Goal: Task Accomplishment & Management: Check status

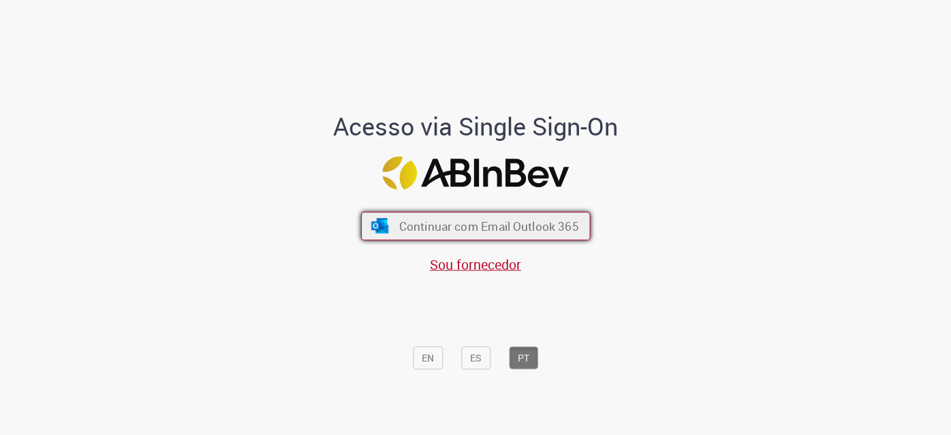
click at [513, 221] on span "Continuar com Email Outlook 365" at bounding box center [488, 227] width 180 height 16
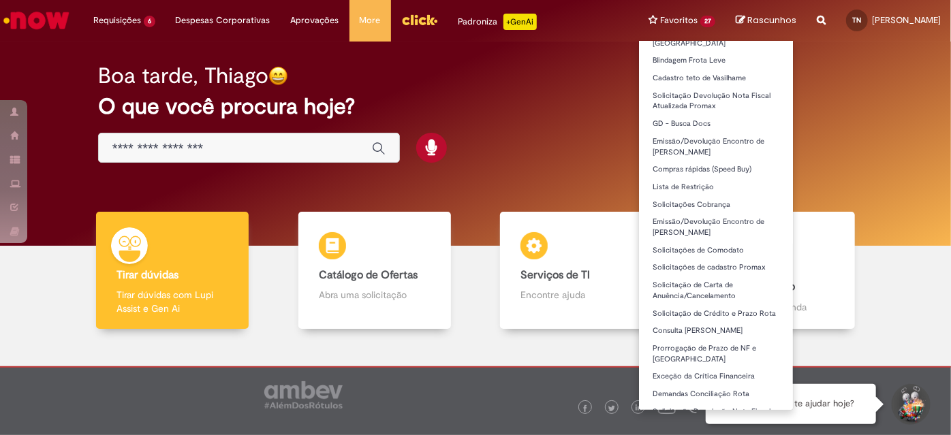
scroll to position [191, 0]
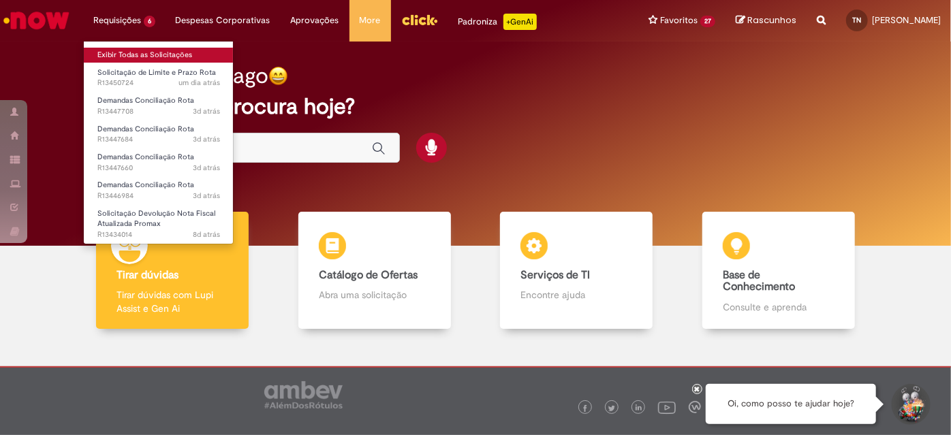
click at [134, 53] on link "Exibir Todas as Solicitações" at bounding box center [159, 55] width 150 height 15
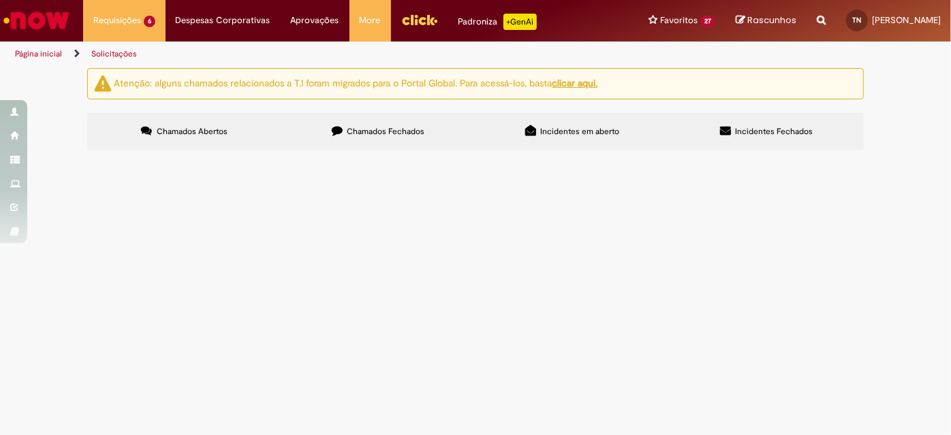
click at [0, 0] on span "Solicitação de Limite e Prazo Rota" at bounding box center [0, 0] width 0 height 0
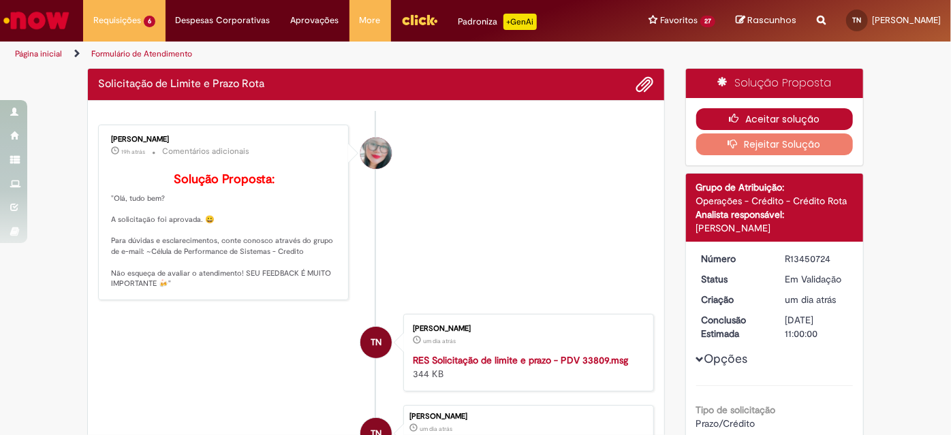
click at [795, 116] on button "Aceitar solução" at bounding box center [774, 119] width 157 height 22
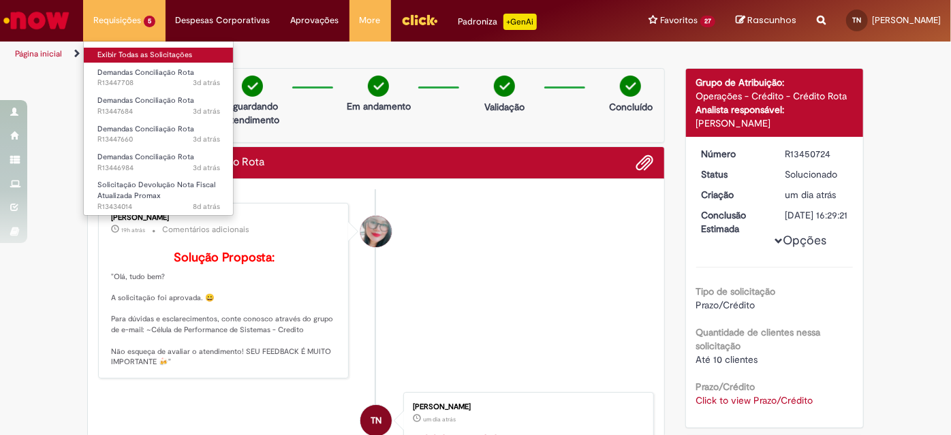
click at [145, 57] on link "Exibir Todas as Solicitações" at bounding box center [159, 55] width 150 height 15
